Goal: Task Accomplishment & Management: Use online tool/utility

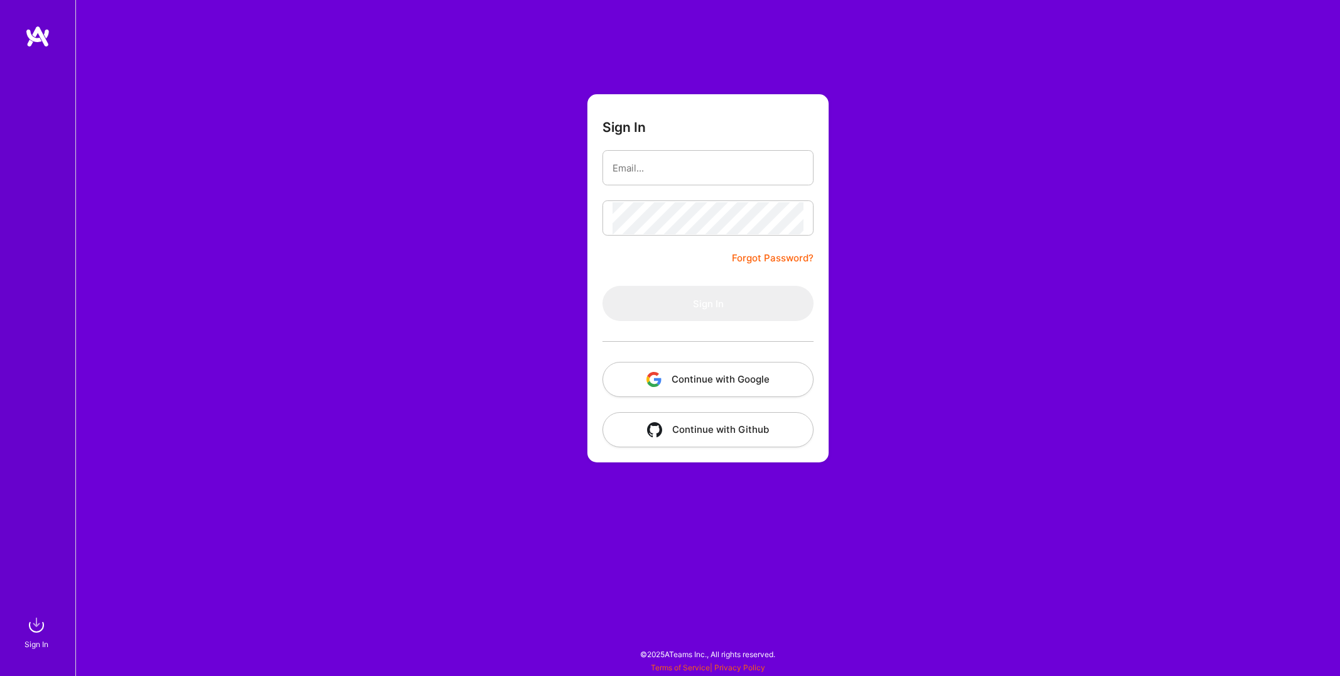
type input "[PERSON_NAME][EMAIL_ADDRESS][DOMAIN_NAME]"
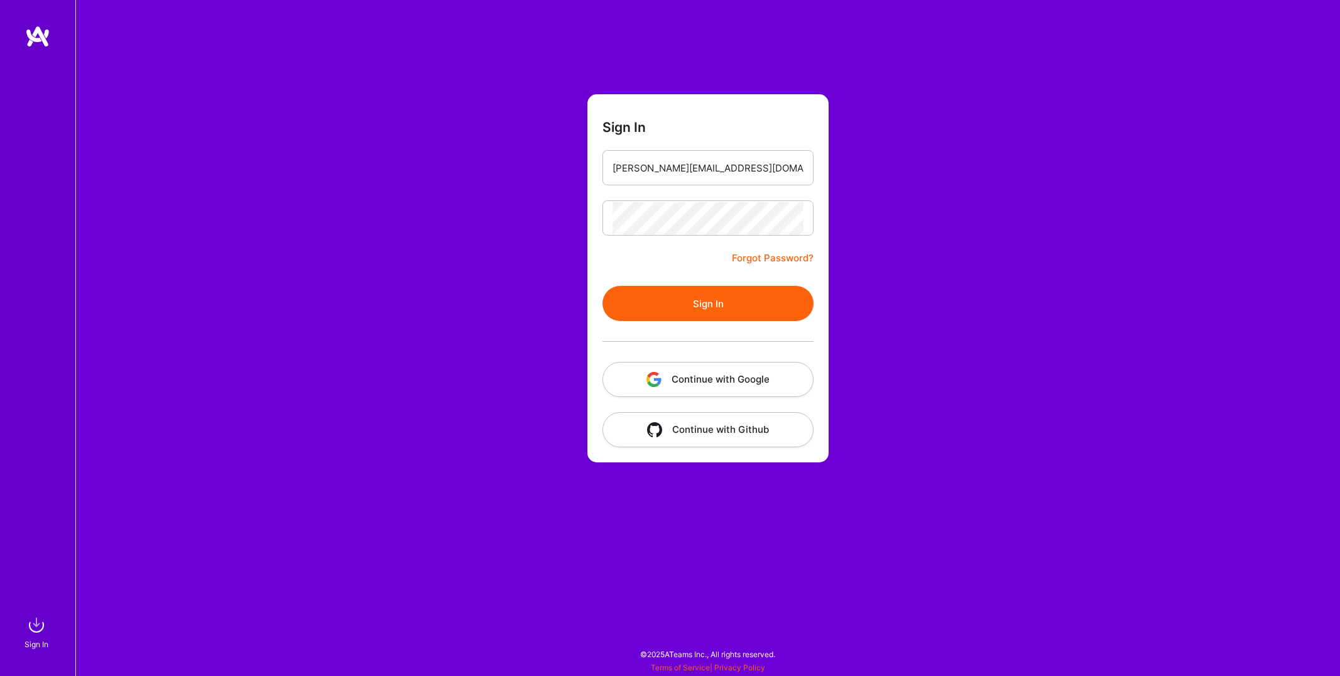
click at [680, 313] on button "Sign In" at bounding box center [707, 303] width 211 height 35
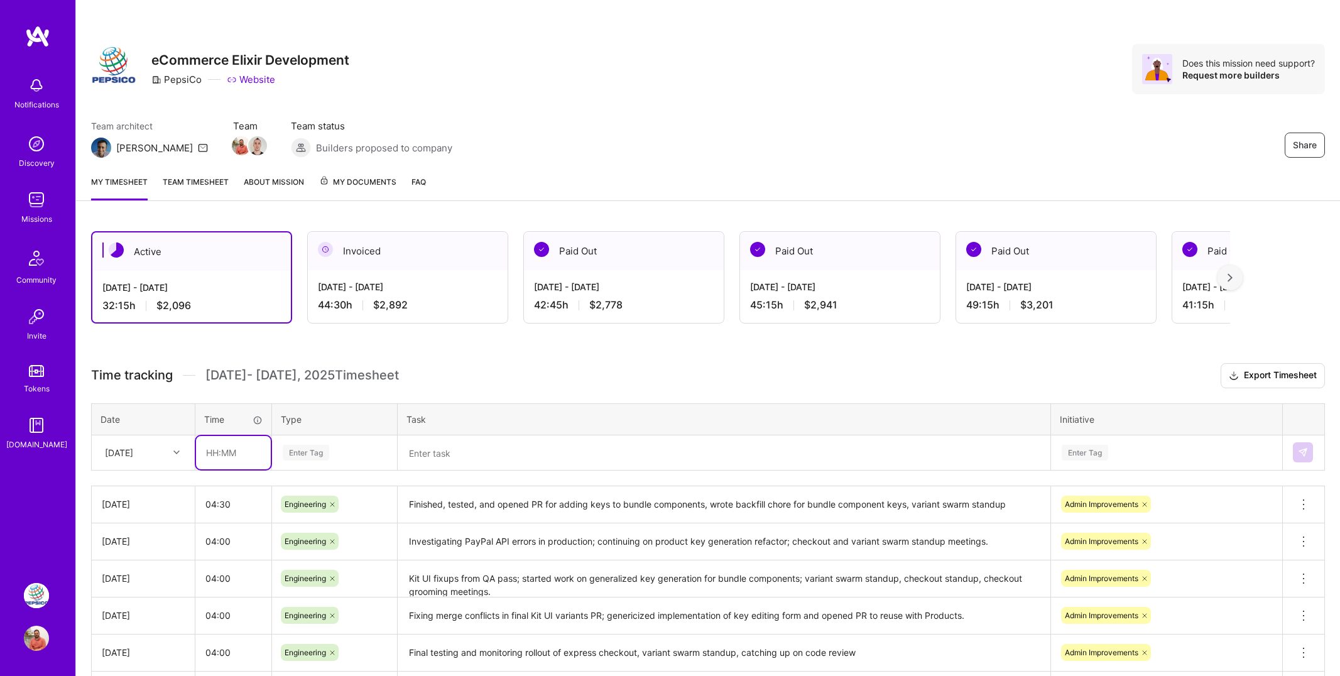
click at [236, 465] on input "text" at bounding box center [233, 452] width 75 height 33
type input "04:45"
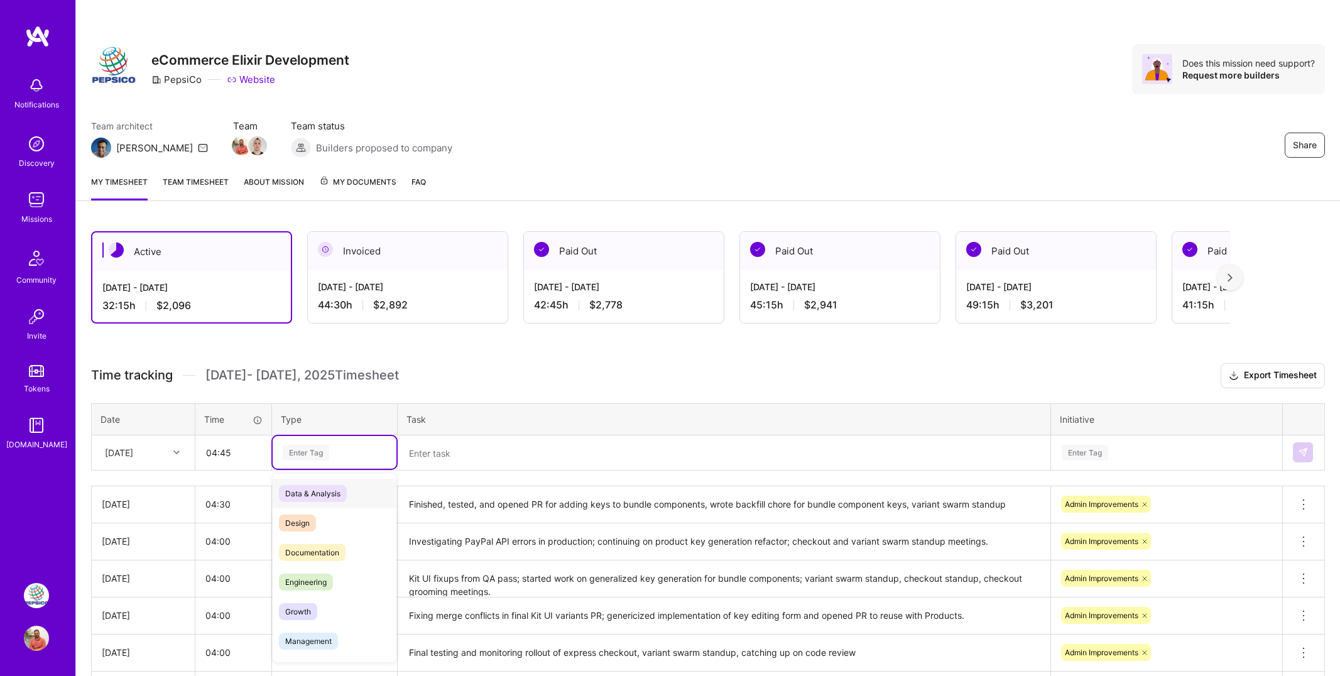
click at [334, 450] on div "Enter Tag" at bounding box center [334, 453] width 106 height 16
click at [310, 590] on div "Engineering" at bounding box center [335, 582] width 124 height 30
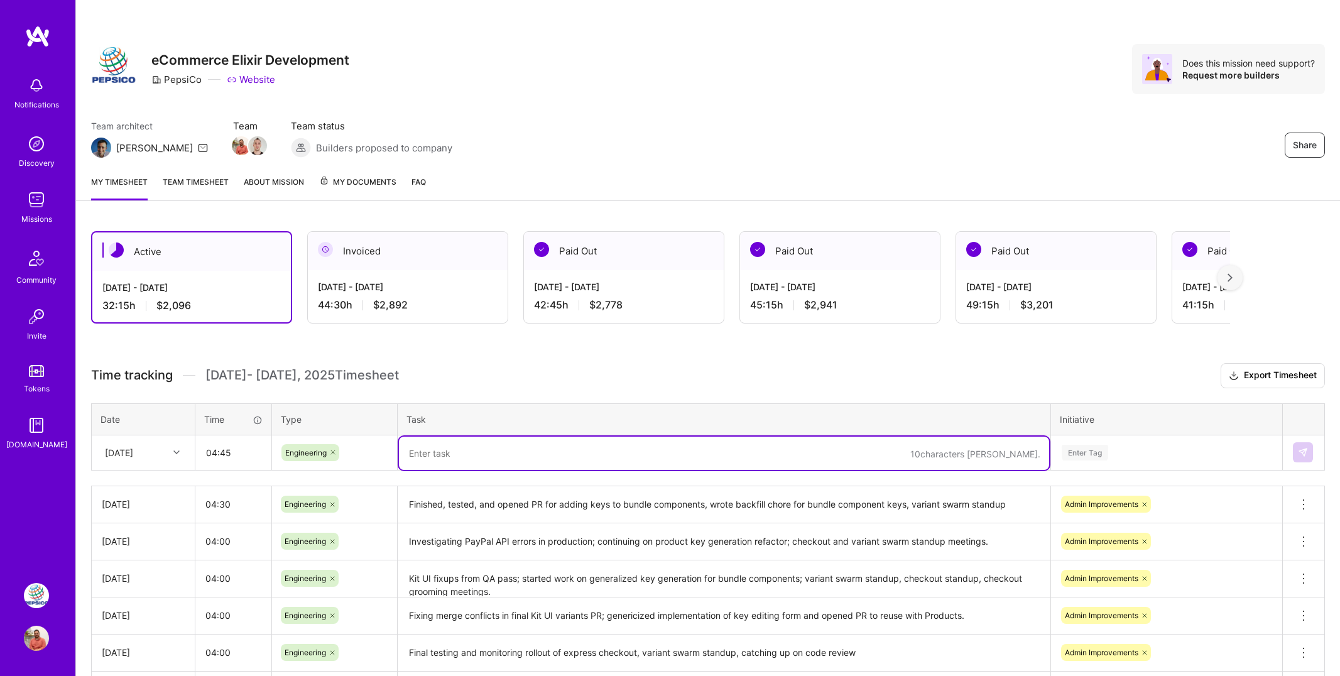
click at [458, 454] on textarea at bounding box center [724, 453] width 650 height 33
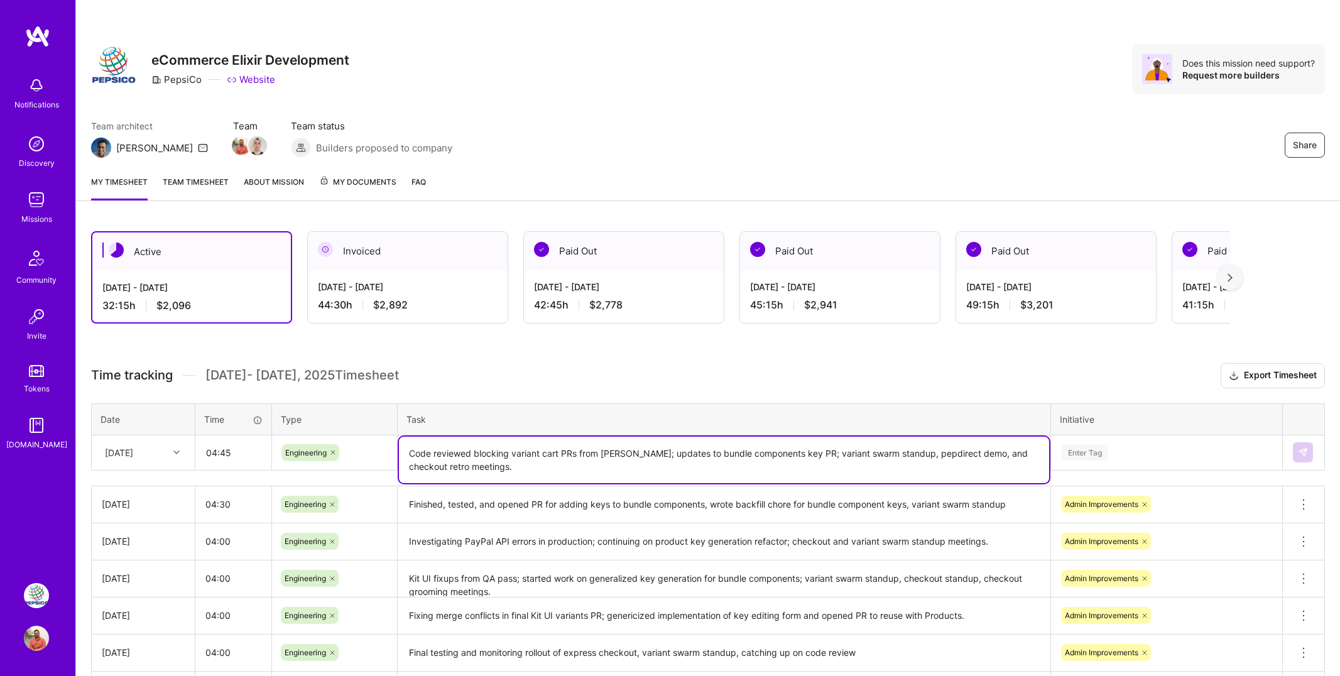
type textarea "Code reviewed blocking variant cart PRs from [PERSON_NAME]; updates to bundle c…"
click at [1102, 452] on div "Enter Tag" at bounding box center [1167, 452] width 230 height 33
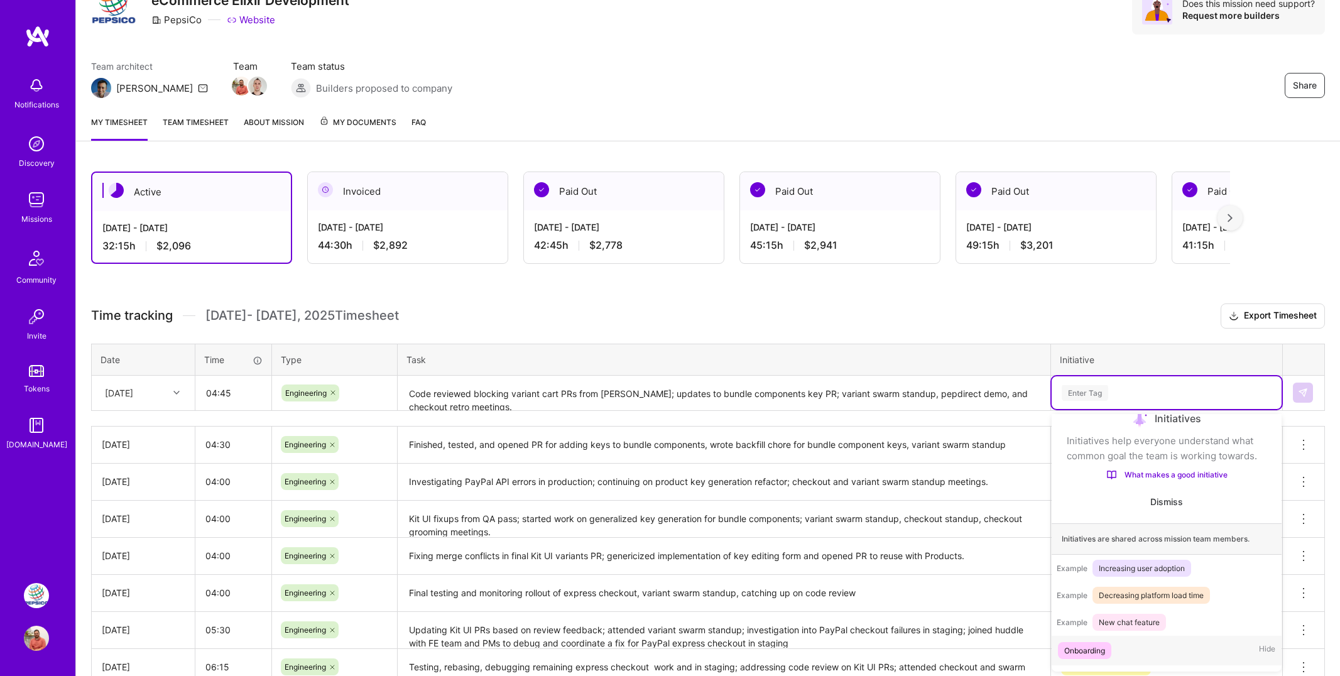
scroll to position [133, 0]
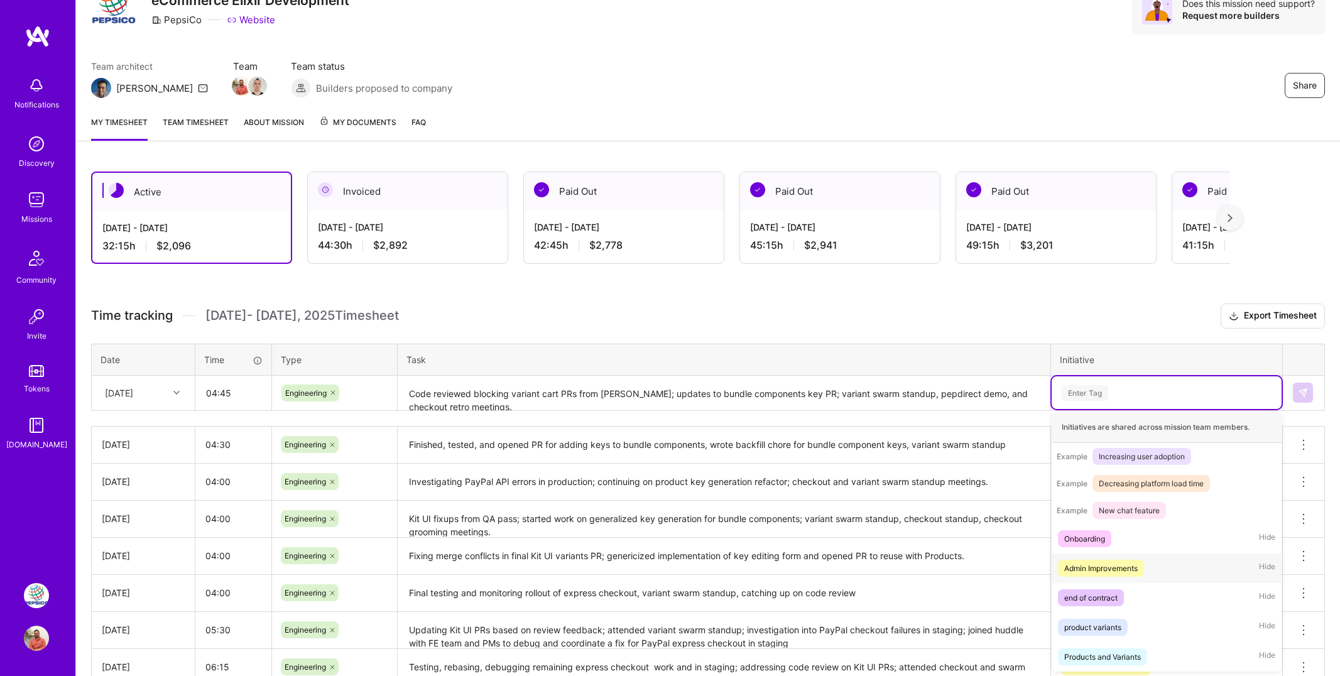
click at [1110, 572] on div "Admin Improvements" at bounding box center [1100, 568] width 73 height 13
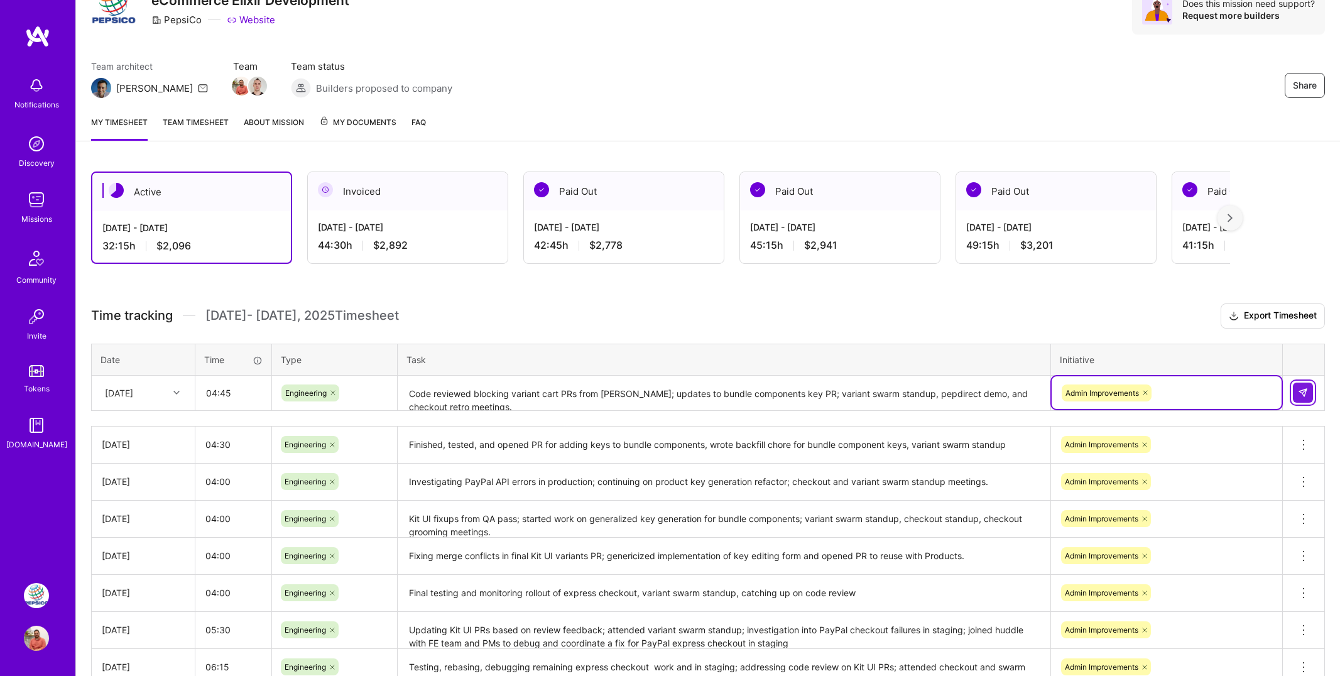
click at [1304, 388] on img at bounding box center [1303, 393] width 10 height 10
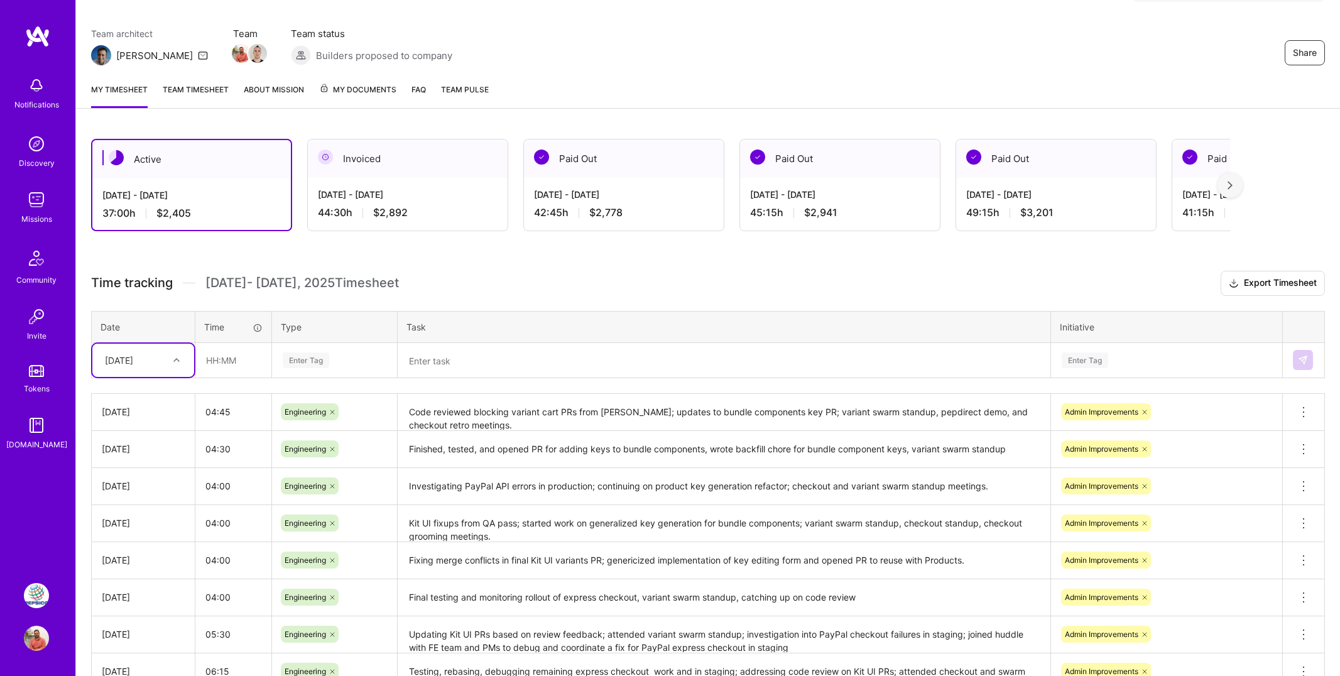
scroll to position [91, 0]
click at [430, 312] on th "Task" at bounding box center [724, 327] width 653 height 31
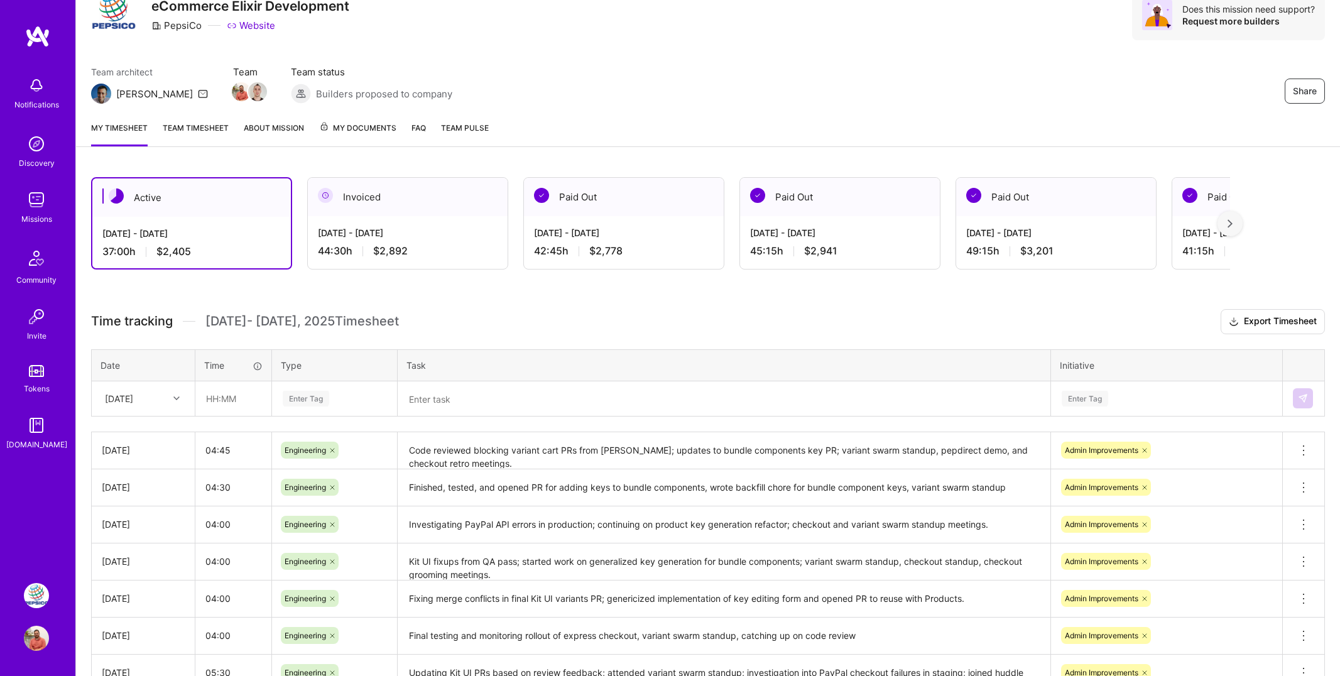
scroll to position [46, 0]
